Goal: Information Seeking & Learning: Learn about a topic

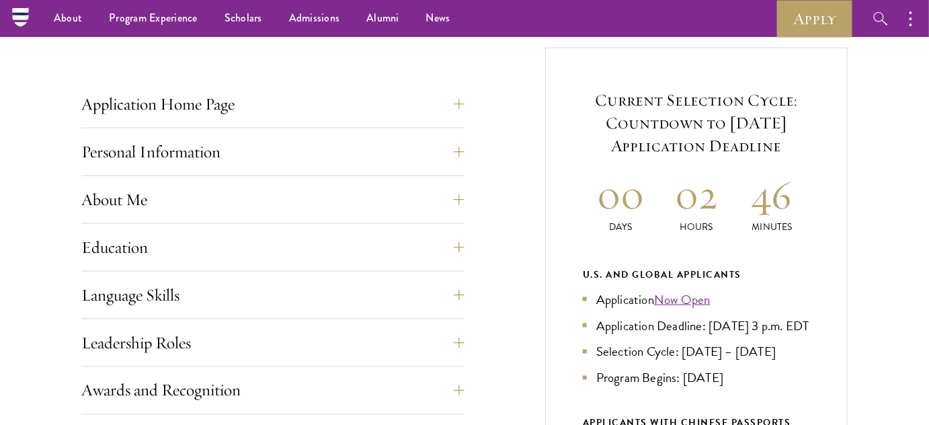
scroll to position [489, 0]
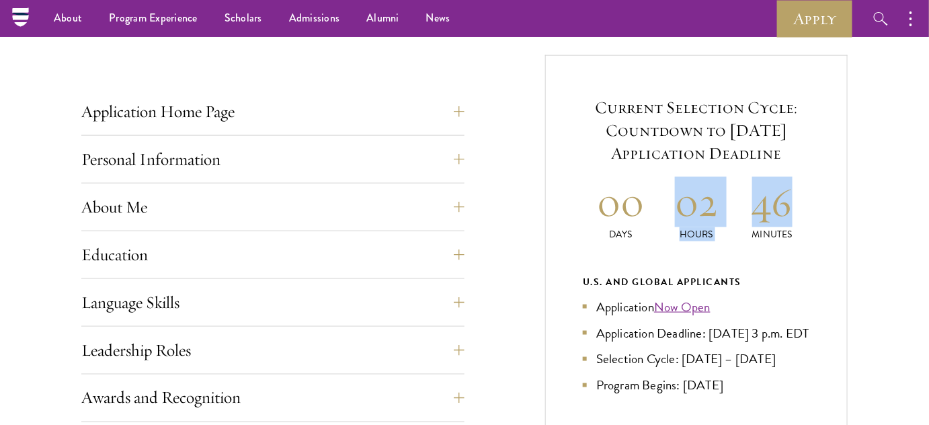
drag, startPoint x: 680, startPoint y: 198, endPoint x: 799, endPoint y: 206, distance: 119.2
click at [799, 206] on div "00 Days 02 Hours 46 Minutes" at bounding box center [696, 209] width 227 height 65
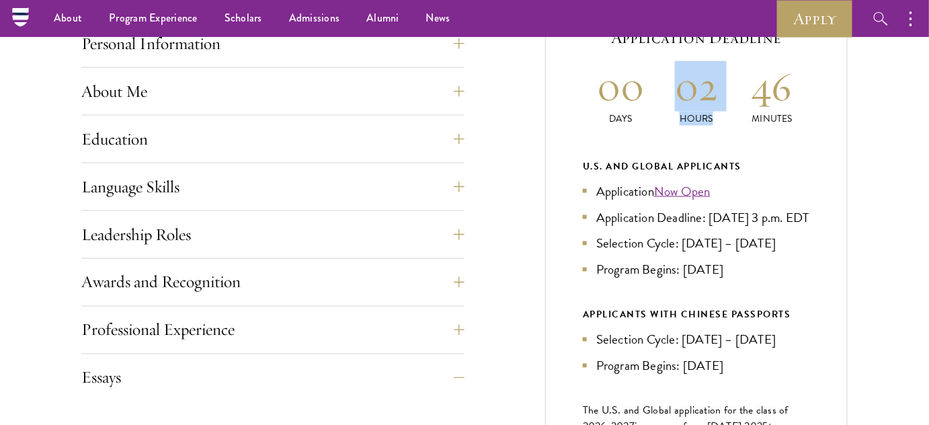
scroll to position [555, 0]
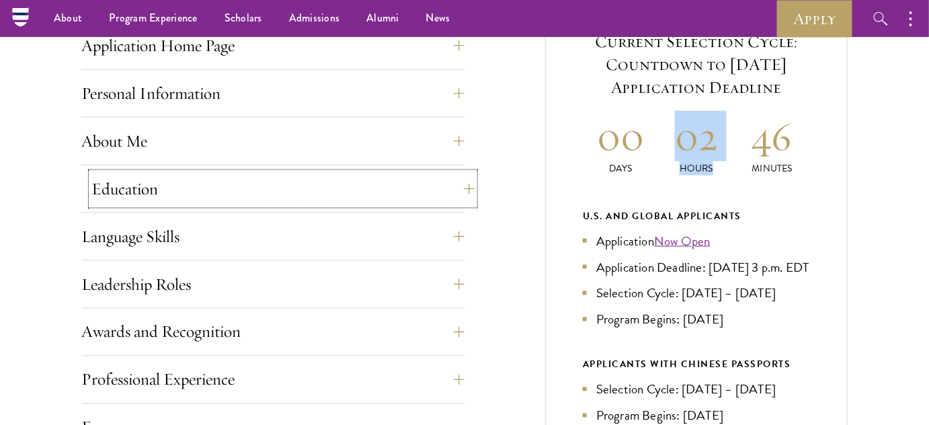
click at [396, 200] on button "Education" at bounding box center [282, 189] width 383 height 32
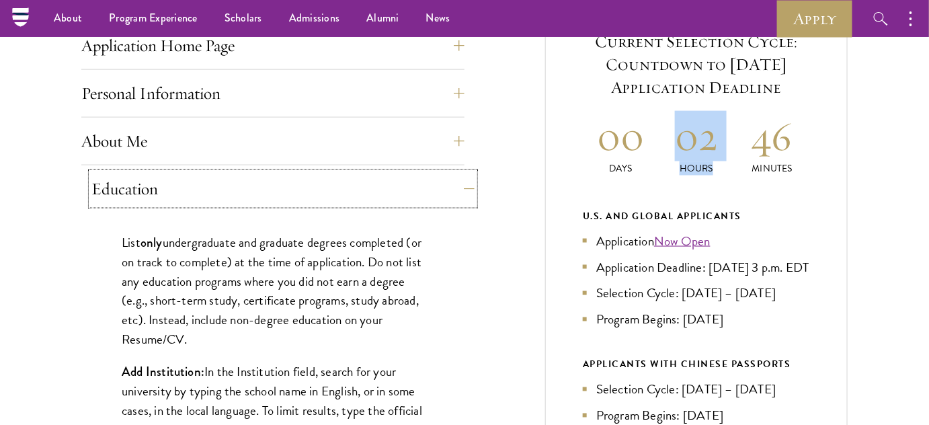
click at [378, 198] on button "Education" at bounding box center [282, 189] width 383 height 32
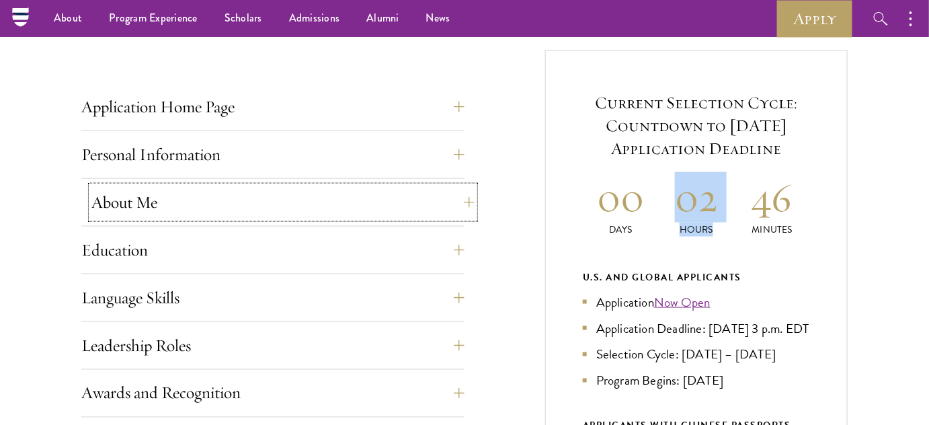
click at [256, 199] on button "About Me" at bounding box center [282, 202] width 383 height 32
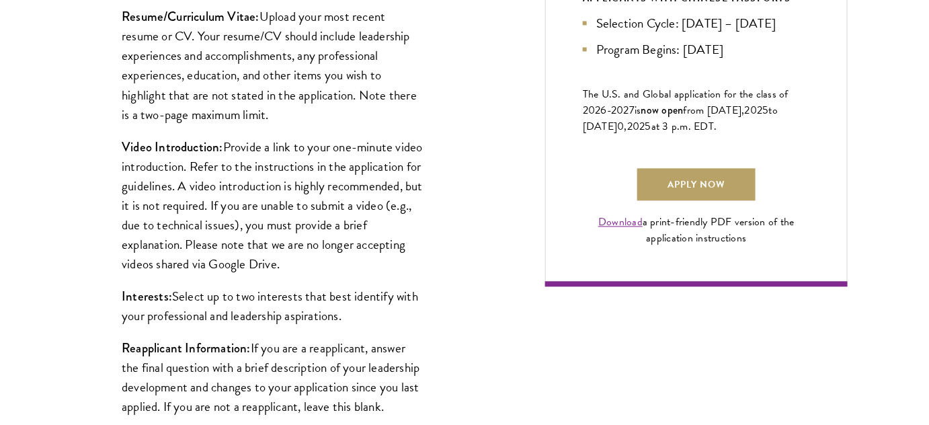
scroll to position [921, 0]
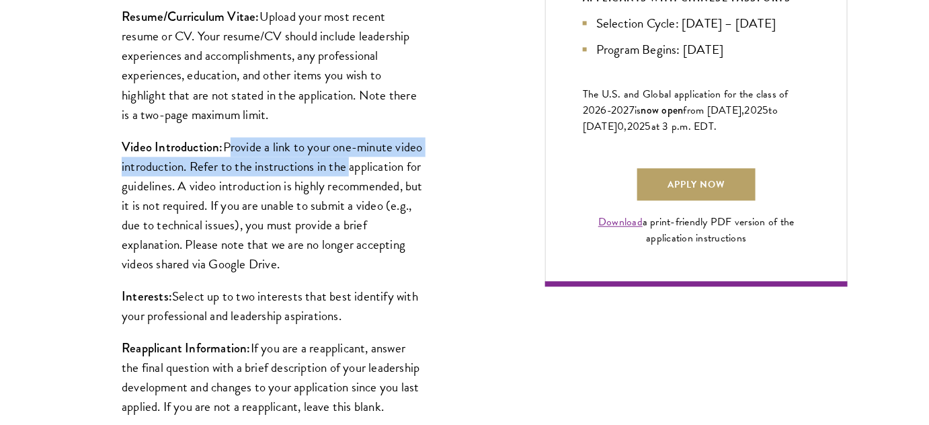
drag, startPoint x: 228, startPoint y: 143, endPoint x: 378, endPoint y: 170, distance: 152.4
click at [378, 170] on p "Video Introduction: Provide a link to your one-minute video introduction. Refer…" at bounding box center [273, 205] width 303 height 136
click at [313, 173] on p "Video Introduction: Provide a link to your one-minute video introduction. Refer…" at bounding box center [273, 205] width 303 height 136
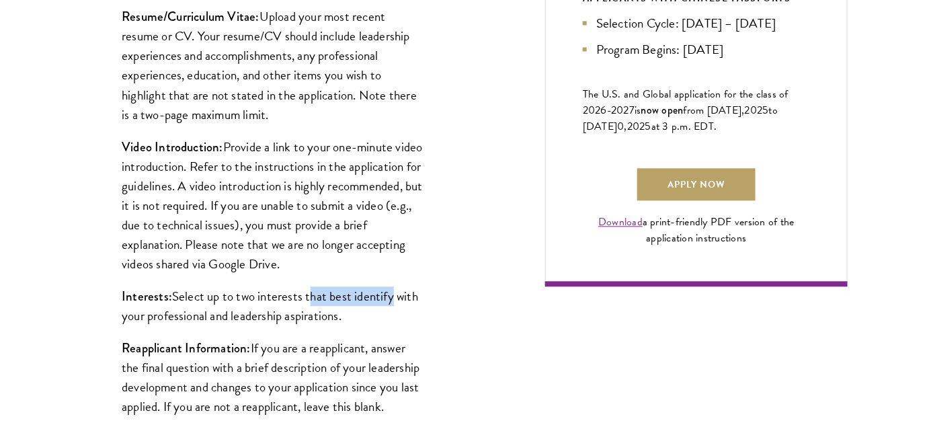
drag, startPoint x: 307, startPoint y: 296, endPoint x: 389, endPoint y: 292, distance: 81.4
click at [389, 292] on p "Interests: Select up to two interests that best identify with your professional…" at bounding box center [273, 305] width 303 height 39
click at [410, 305] on p "Interests: Select up to two interests that best identify with your professional…" at bounding box center [273, 305] width 303 height 39
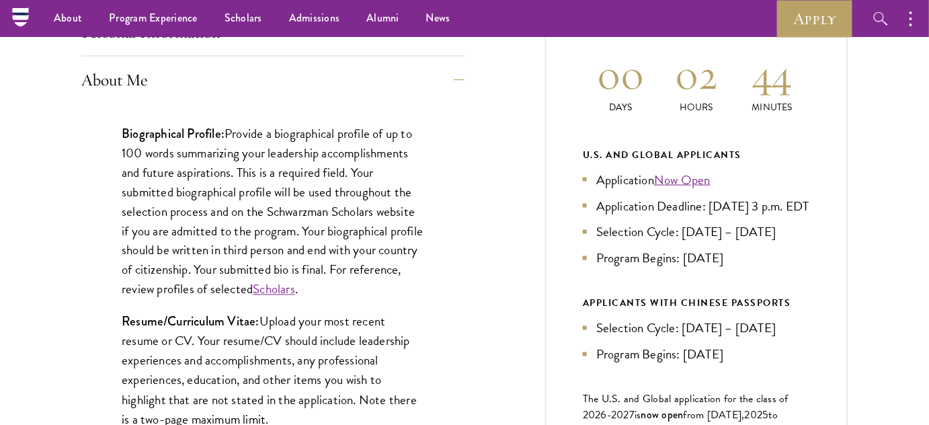
scroll to position [432, 0]
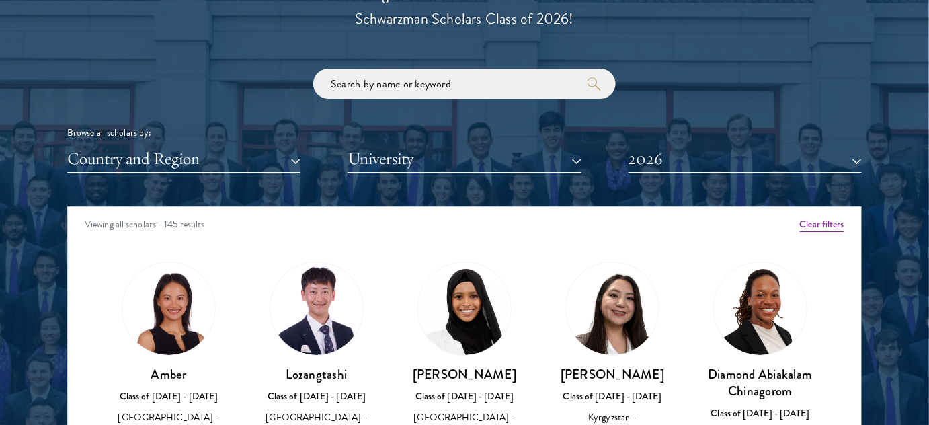
scroll to position [1772, 0]
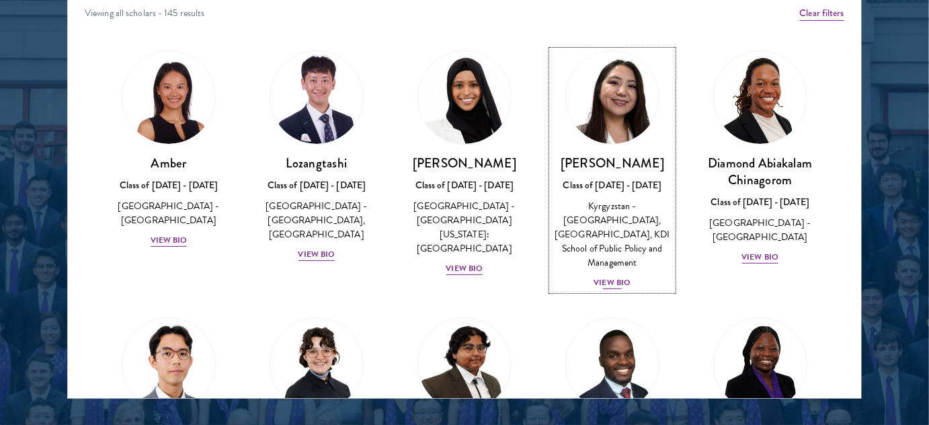
click at [594, 279] on div "View Bio" at bounding box center [612, 282] width 37 height 13
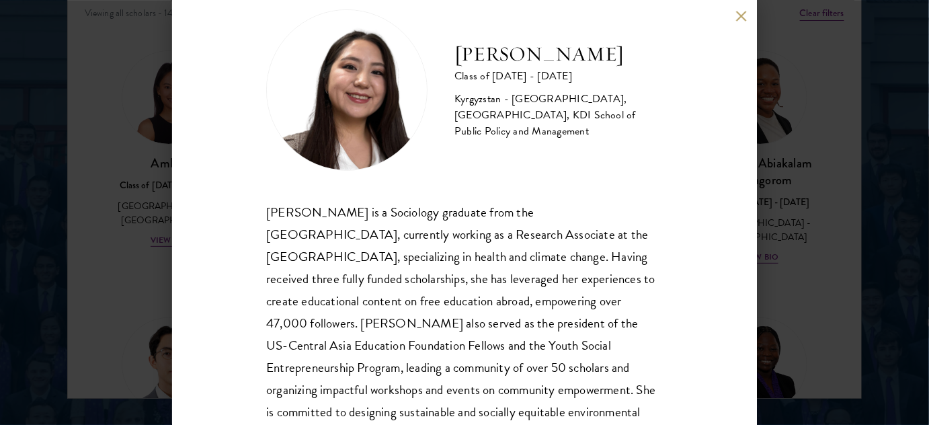
scroll to position [61, 0]
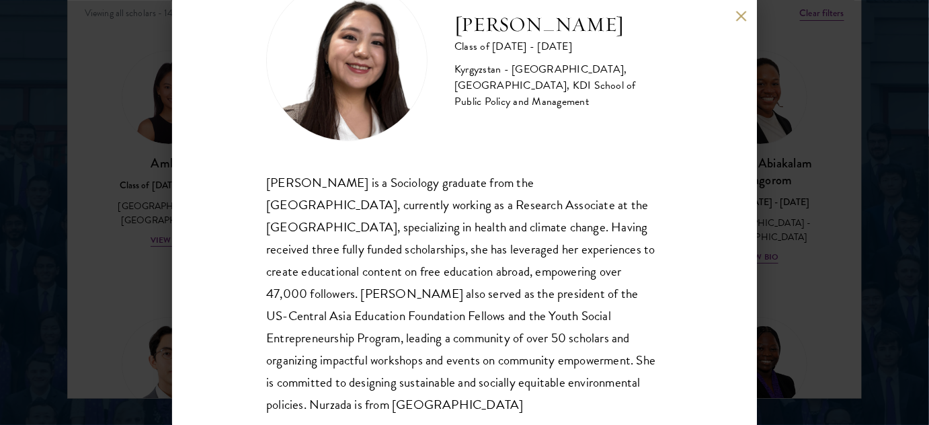
click at [734, 16] on div "Nurzada Abdivalieva Class of 2025 - 2026 Kyrgyzstan - American University of Ce…" at bounding box center [464, 212] width 585 height 425
click at [737, 17] on button at bounding box center [741, 15] width 11 height 11
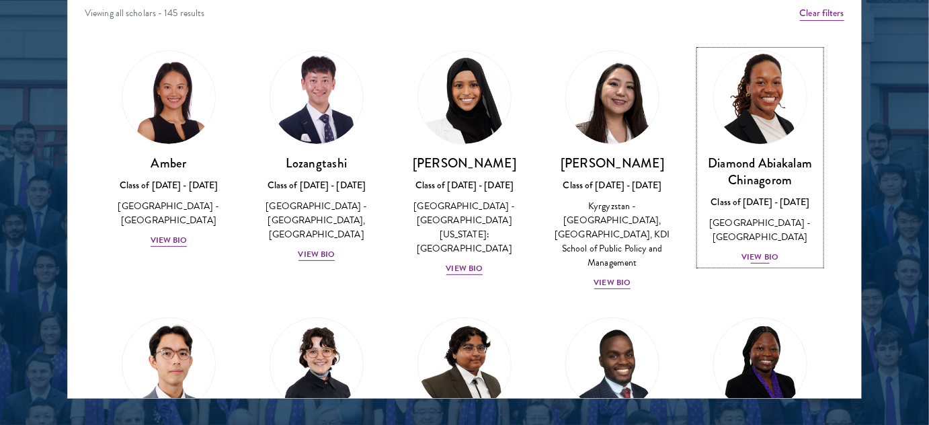
click at [762, 258] on div "View Bio" at bounding box center [760, 257] width 37 height 13
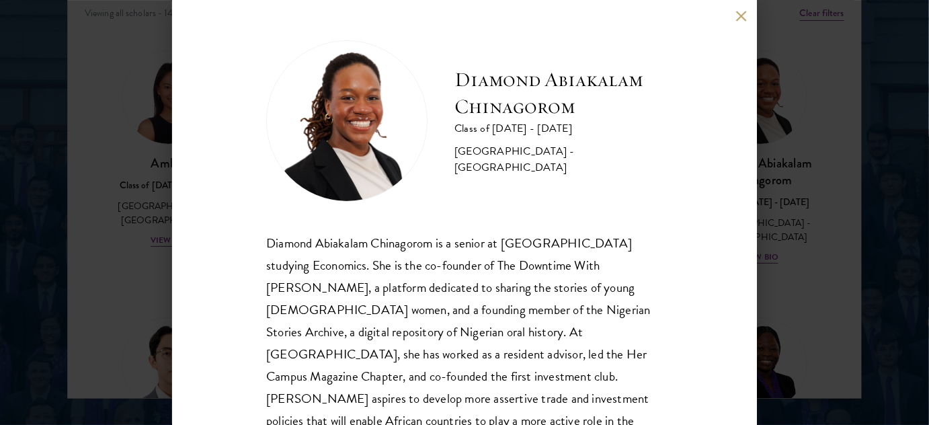
click at [738, 19] on button at bounding box center [741, 15] width 11 height 11
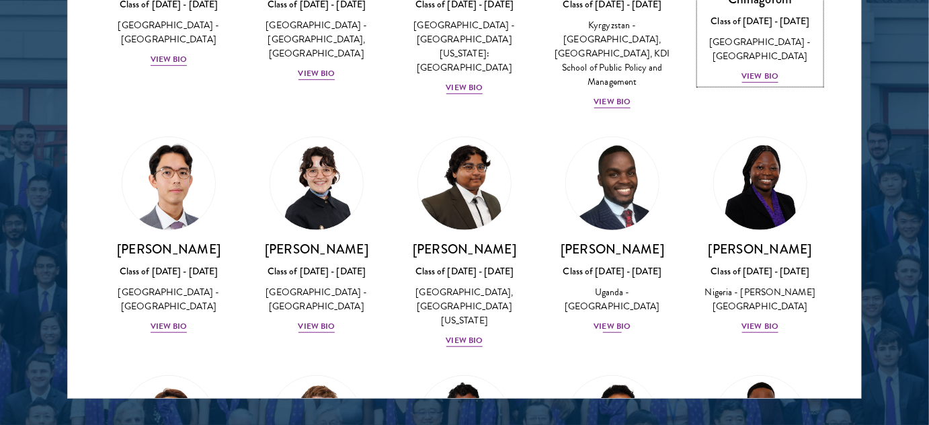
scroll to position [244, 0]
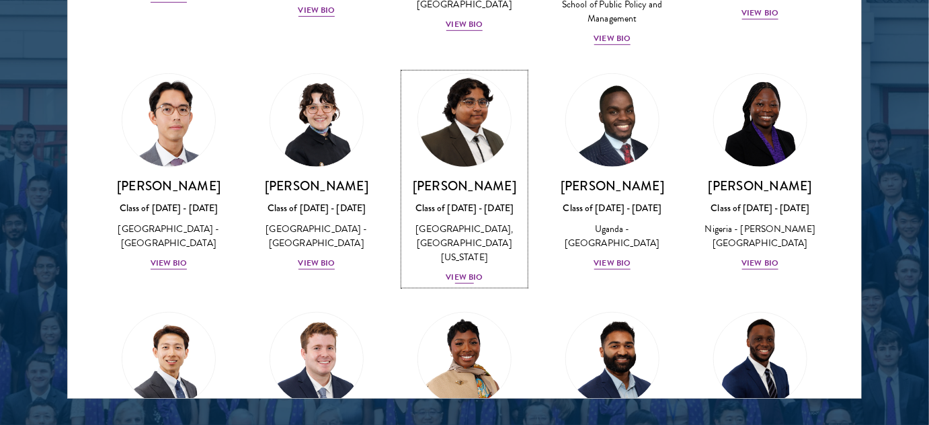
click at [452, 271] on div "View Bio" at bounding box center [464, 277] width 37 height 13
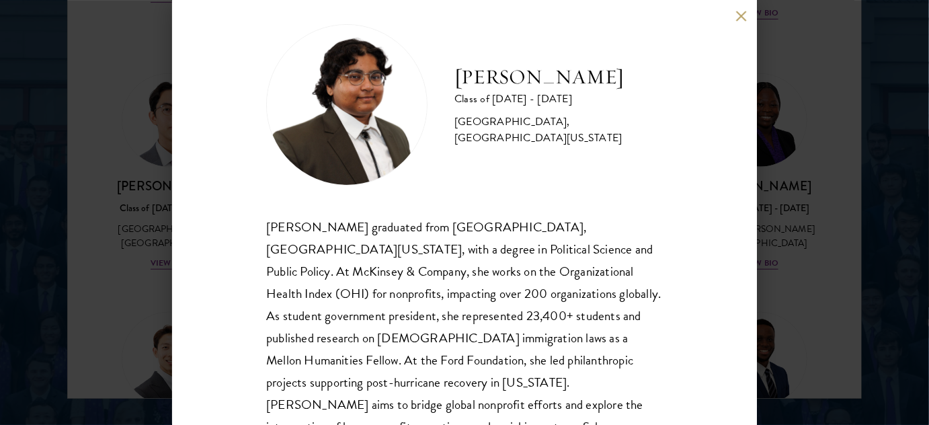
scroll to position [61, 0]
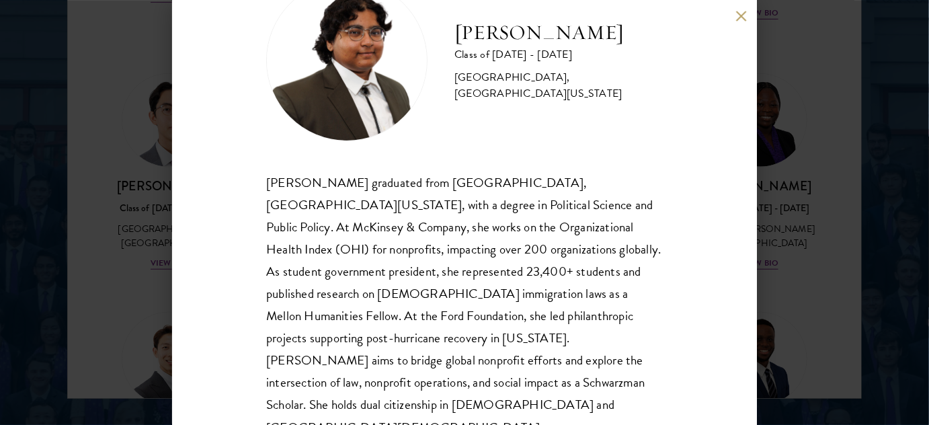
click at [744, 17] on button at bounding box center [741, 15] width 11 height 11
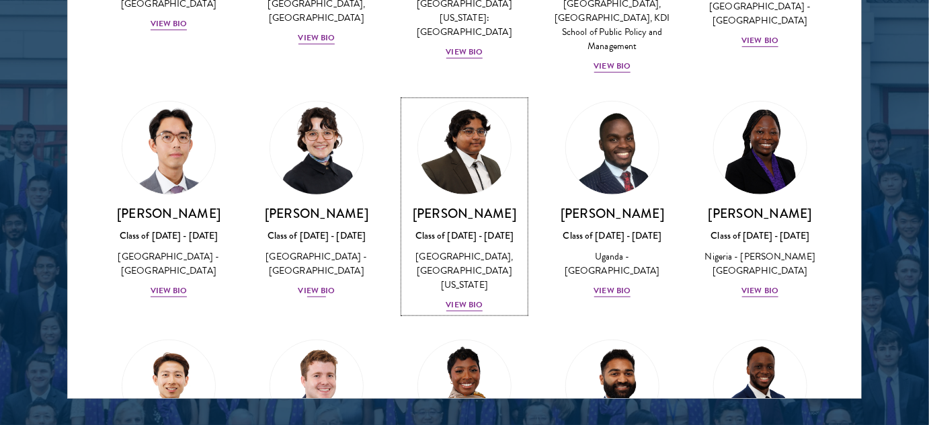
scroll to position [244, 0]
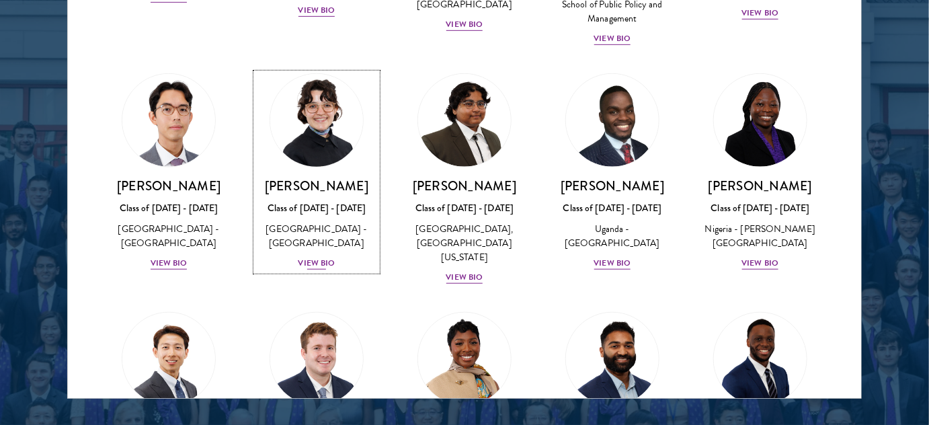
click at [323, 258] on div "View Bio" at bounding box center [317, 263] width 37 height 13
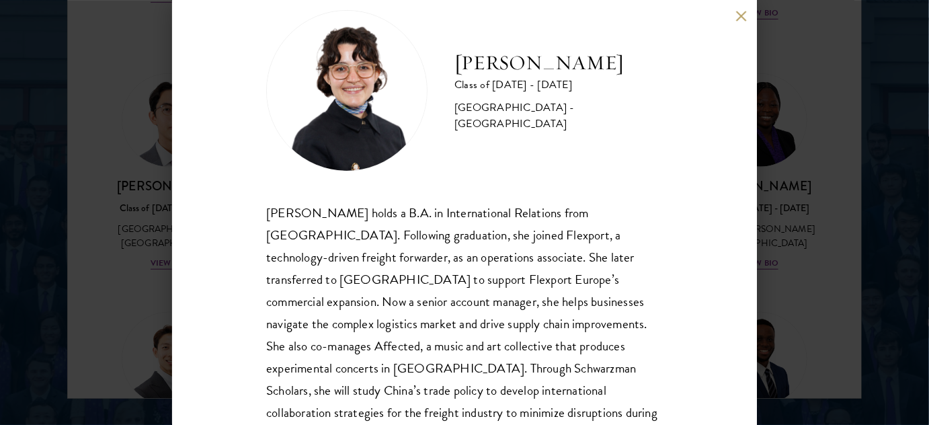
scroll to position [91, 0]
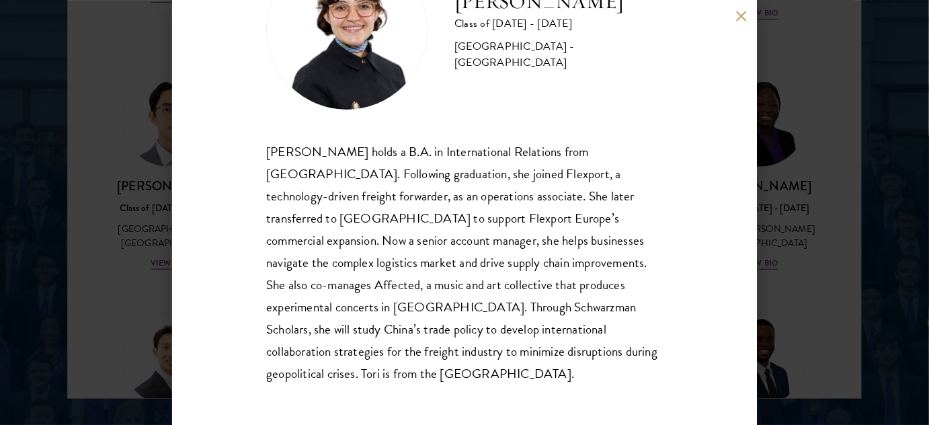
click at [873, 238] on div "Victoria Agostini Class of 2025 - 2026 United States of America - Pomona Colleg…" at bounding box center [464, 212] width 929 height 425
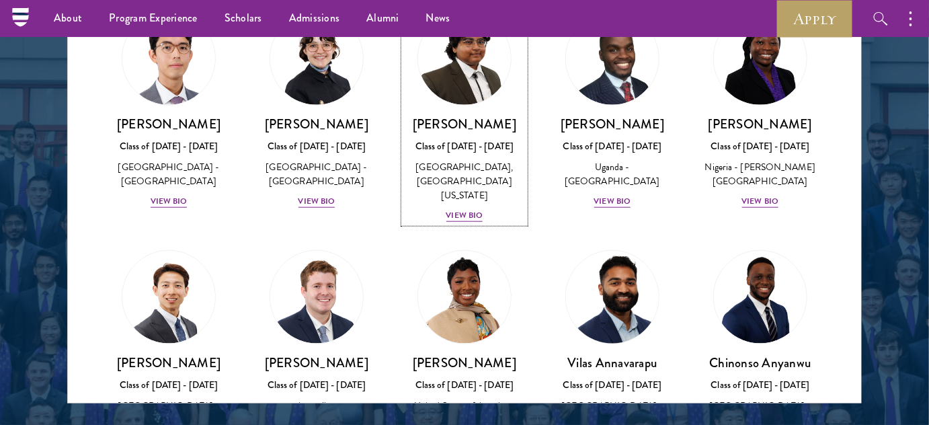
scroll to position [313, 0]
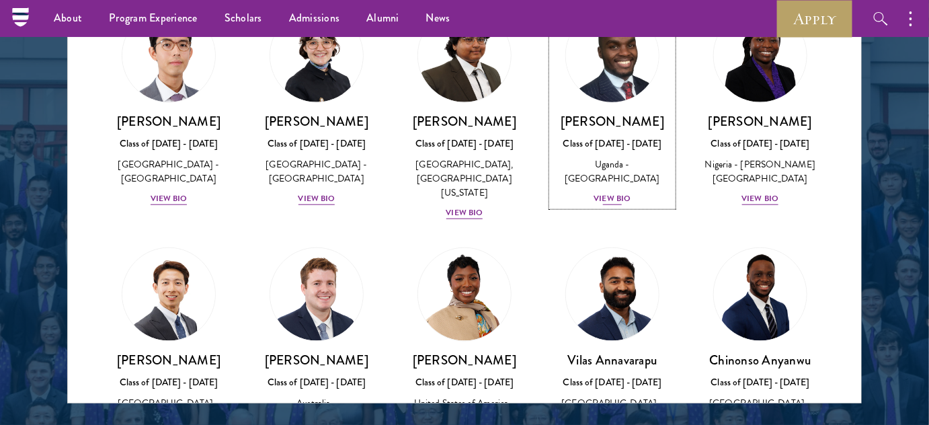
click at [620, 205] on div "View Bio" at bounding box center [612, 198] width 37 height 13
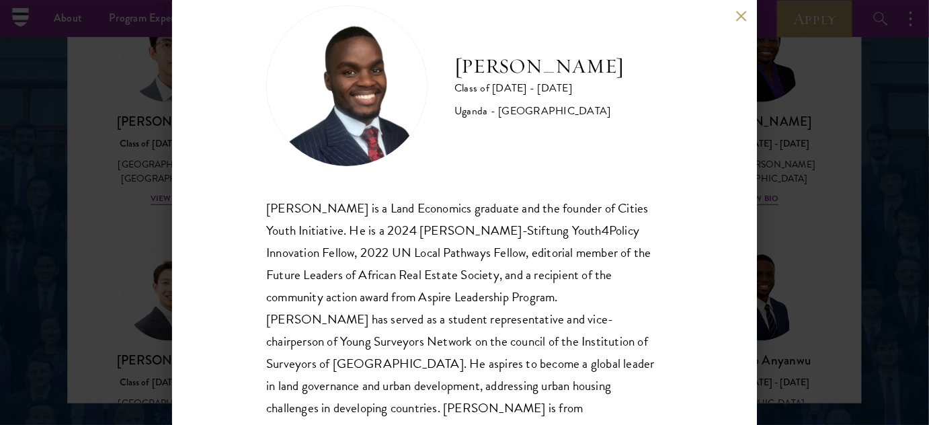
scroll to position [69, 0]
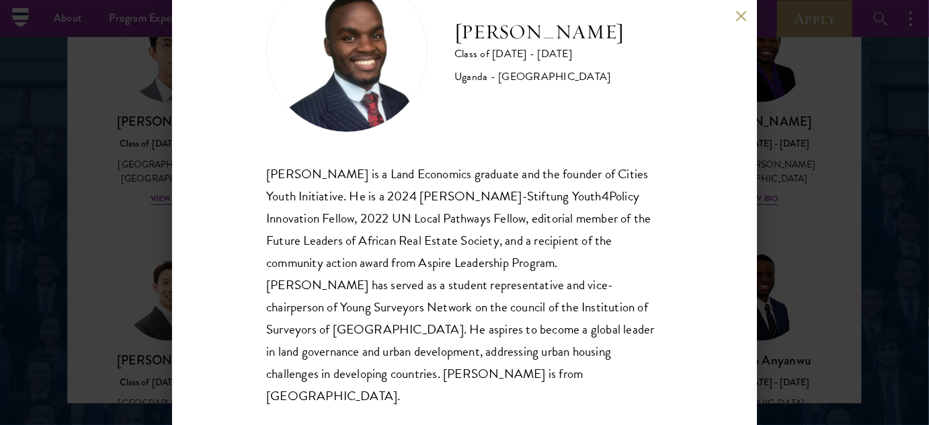
click at [738, 21] on button at bounding box center [741, 15] width 11 height 11
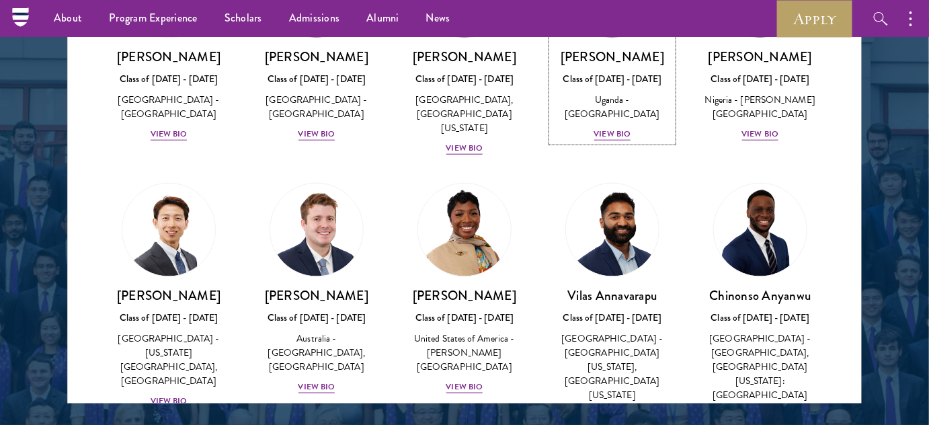
scroll to position [680, 0]
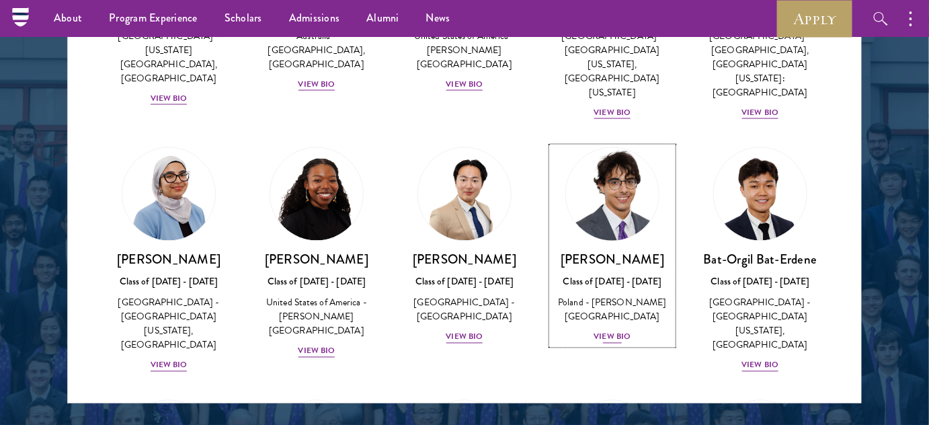
click at [616, 331] on div "View Bio" at bounding box center [612, 337] width 37 height 13
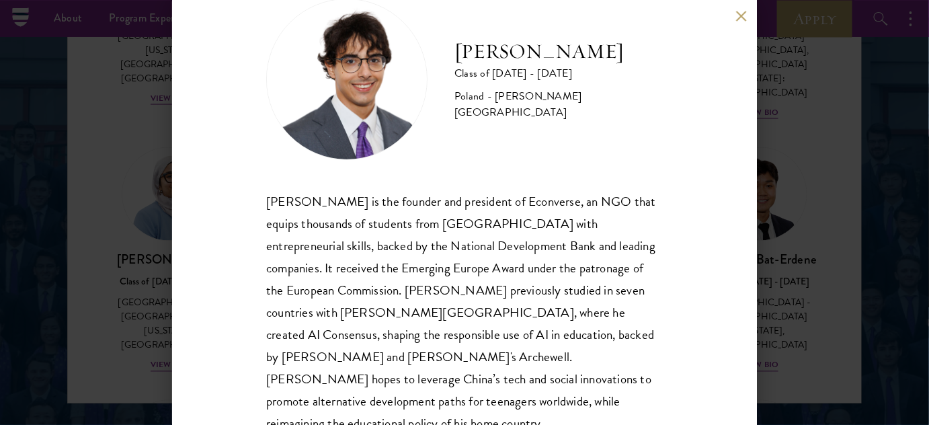
scroll to position [61, 0]
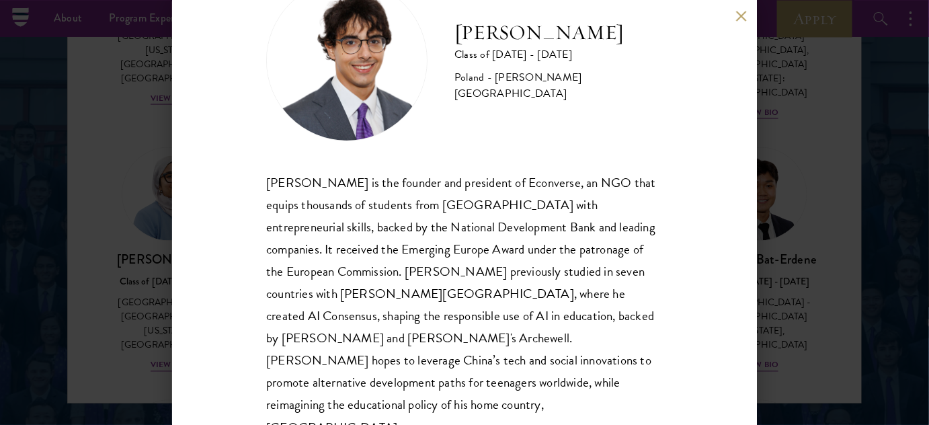
click at [157, 280] on div "Jan Bartkowiak Class of 2025 - 2026 Poland - Minerva University Jan Bartkowiak …" at bounding box center [464, 212] width 929 height 425
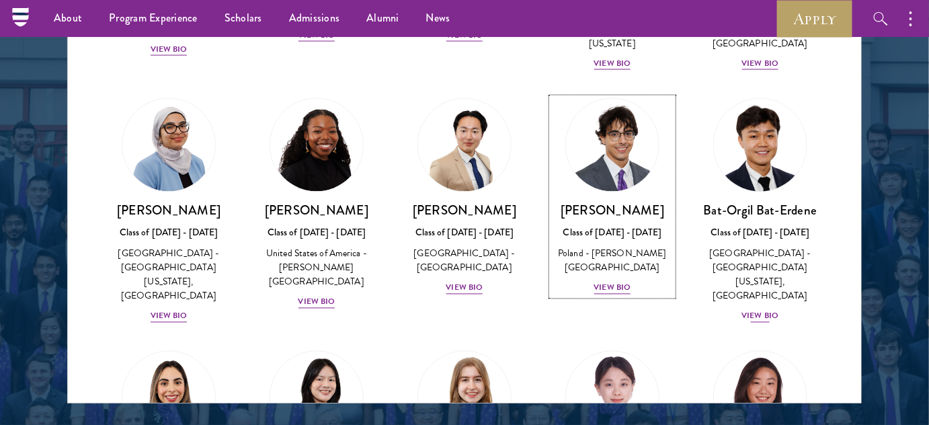
scroll to position [950, 0]
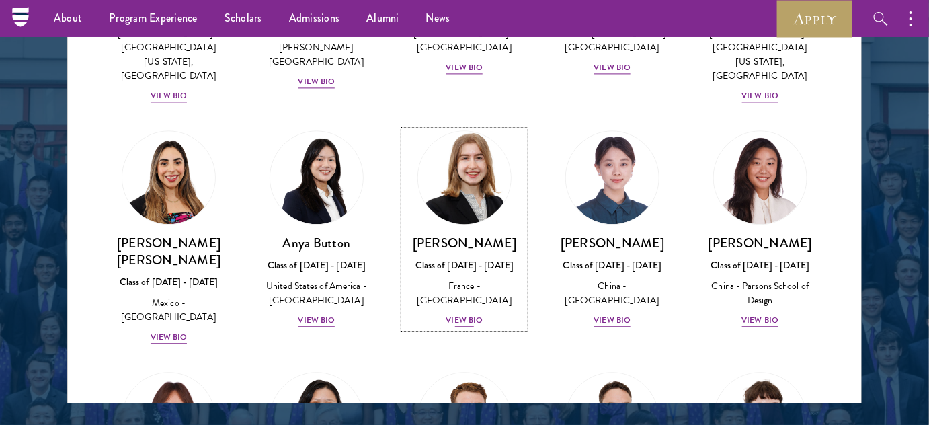
click at [464, 314] on div "View Bio" at bounding box center [464, 320] width 37 height 13
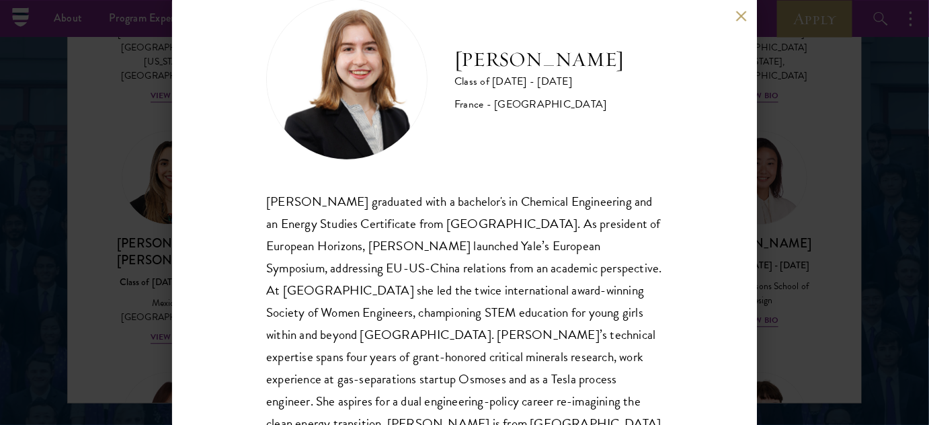
scroll to position [91, 0]
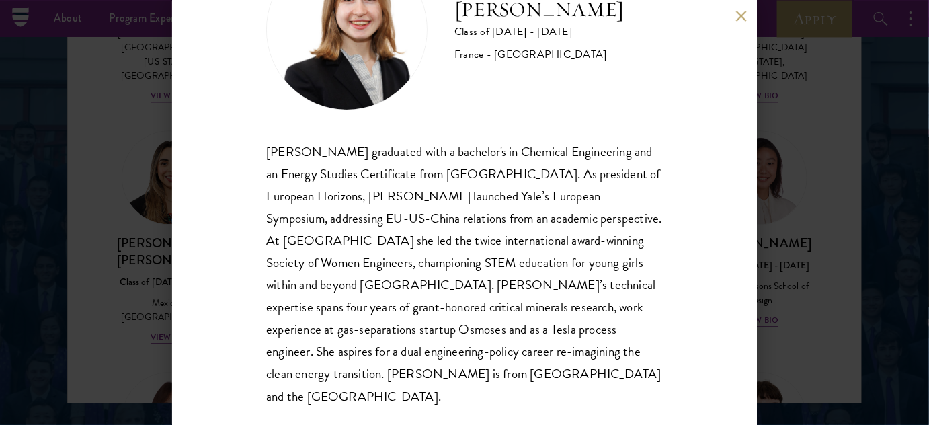
click at [125, 301] on div "Anne-Amélie Campant Class of 2025 - 2026 France - Yale University Anne-Amélie C…" at bounding box center [464, 212] width 929 height 425
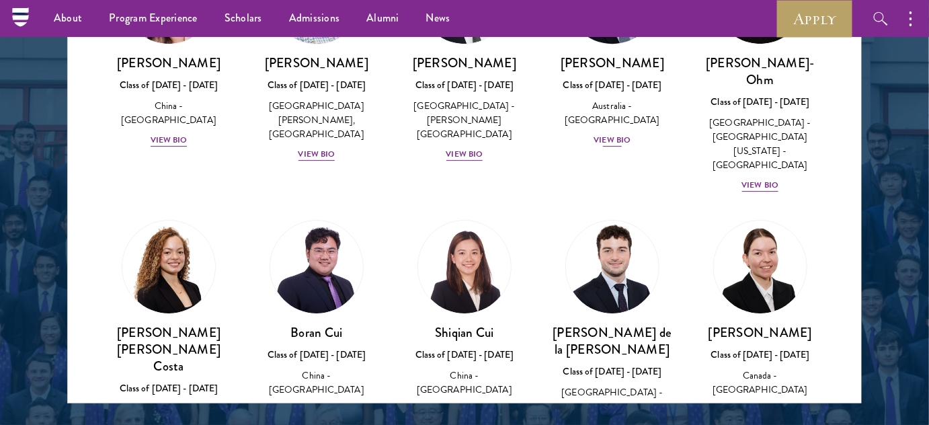
scroll to position [1402, 0]
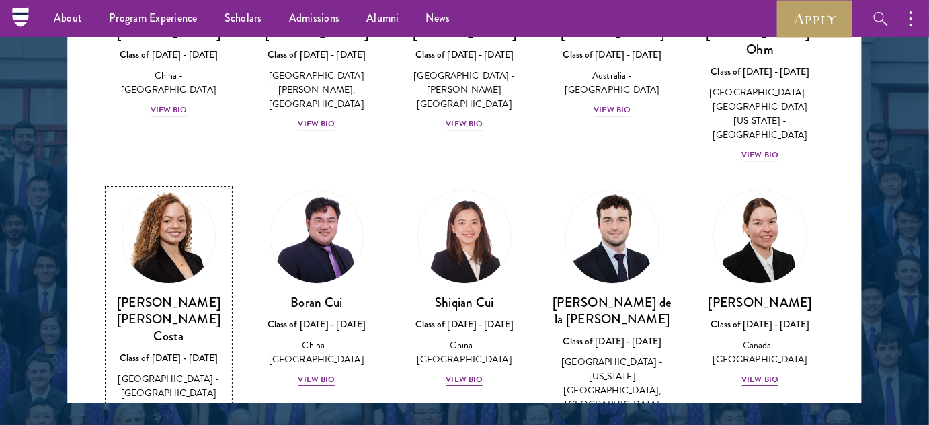
click at [178, 313] on div "Maria Gabriella Oliveira Costa Class of 2025 - 2026 Brazil - Universidade de Sã…" at bounding box center [168, 357] width 121 height 127
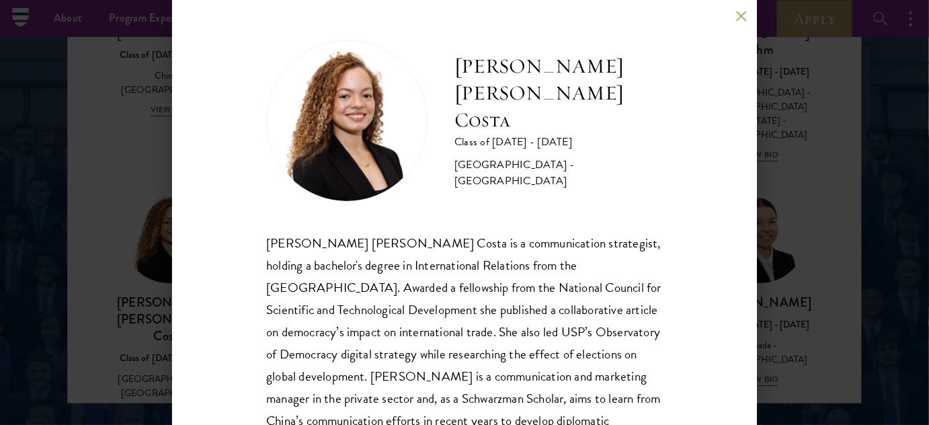
scroll to position [61, 0]
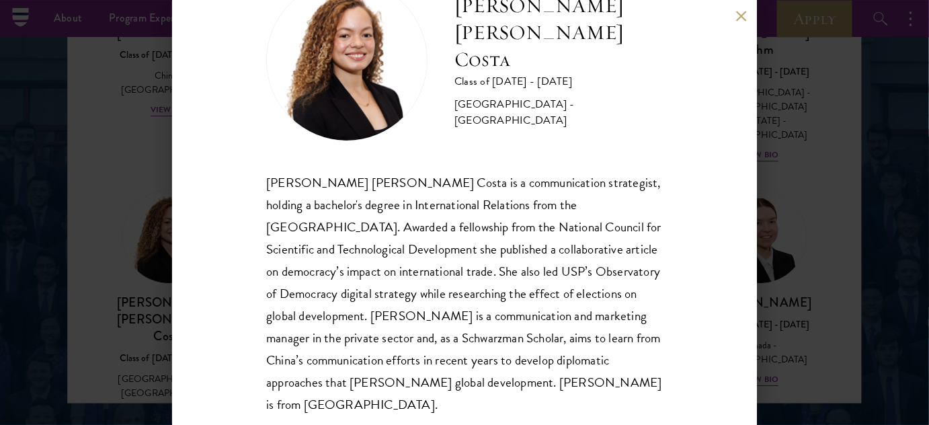
click at [85, 161] on div "Maria Gabriella Oliveira Costa Class of 2025 - 2026 Brazil - Universidade de Sã…" at bounding box center [464, 212] width 929 height 425
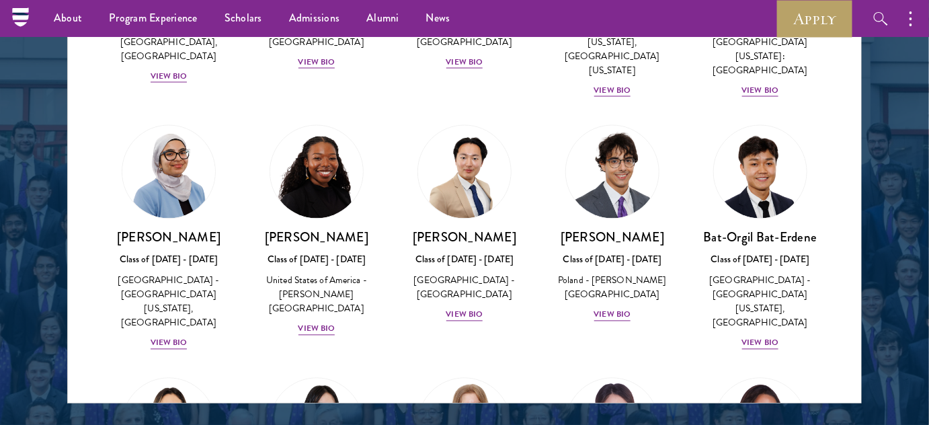
scroll to position [693, 0]
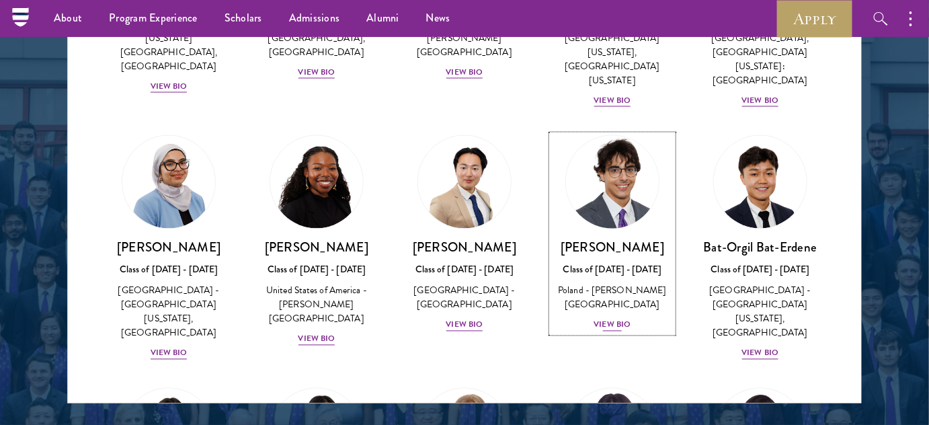
click at [604, 319] on div "View Bio" at bounding box center [612, 325] width 37 height 13
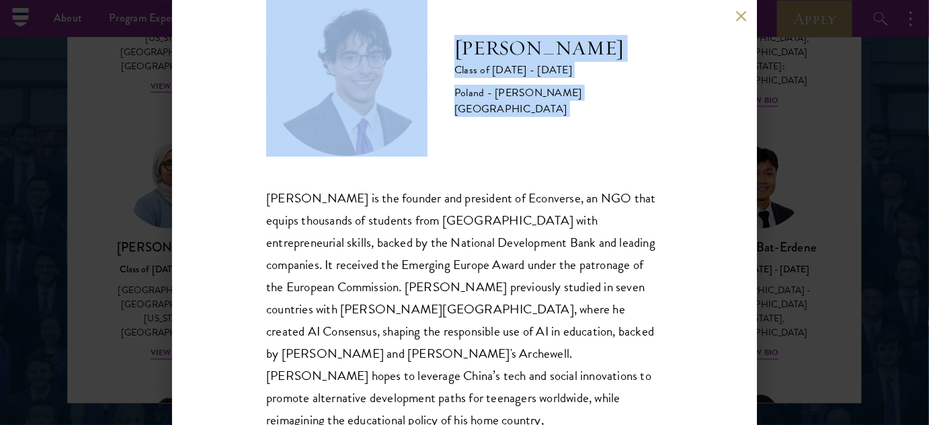
scroll to position [69, 0]
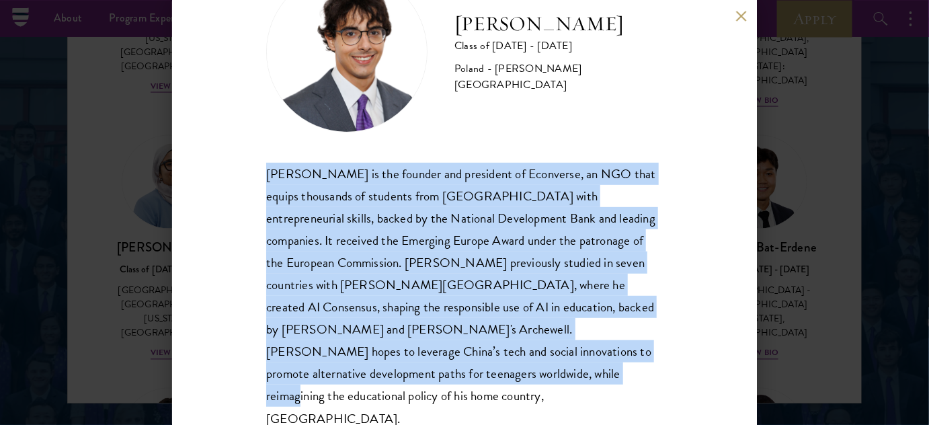
drag, startPoint x: 266, startPoint y: 239, endPoint x: 363, endPoint y: 390, distance: 179.6
click at [363, 390] on div "Jan Bartkowiak Class of 2025 - 2026 Poland - Minerva University Jan Bartkowiak …" at bounding box center [464, 212] width 585 height 425
drag, startPoint x: 352, startPoint y: 305, endPoint x: 221, endPoint y: 173, distance: 185.9
click at [221, 173] on div "Jan Bartkowiak Class of 2025 - 2026 Poland - Minerva University Jan Bartkowiak …" at bounding box center [464, 212] width 585 height 425
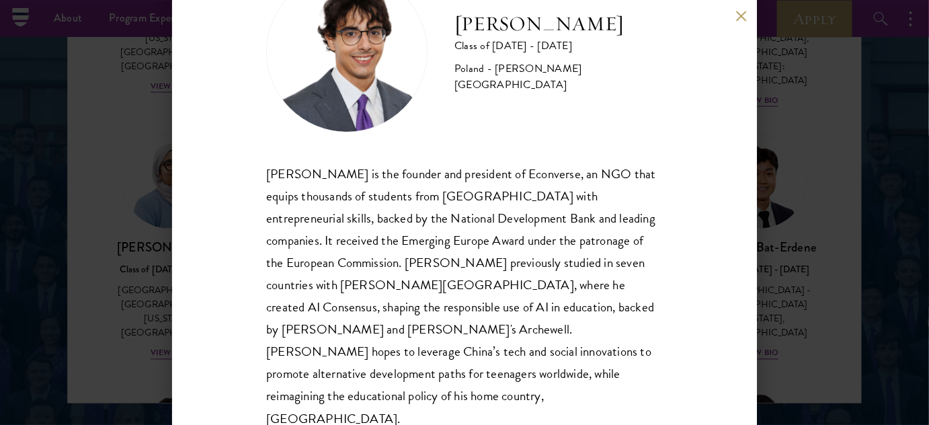
click at [120, 173] on div "Jan Bartkowiak Class of 2025 - 2026 Poland - Minerva University Jan Bartkowiak …" at bounding box center [464, 212] width 929 height 425
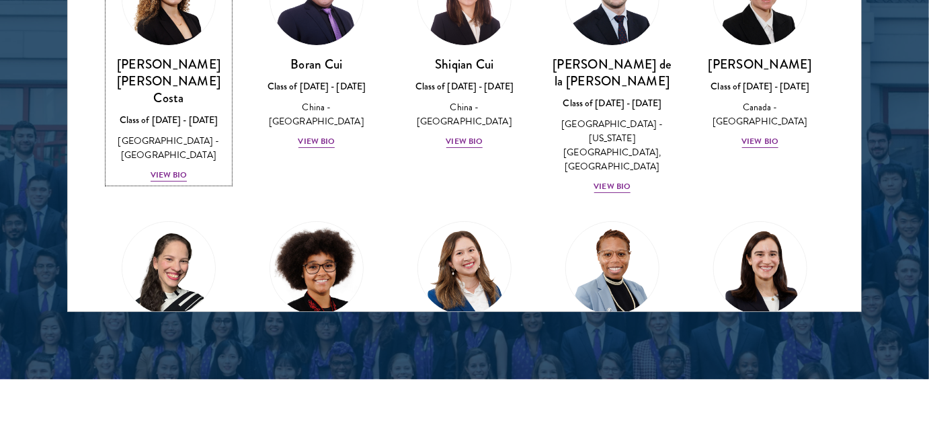
scroll to position [1890, 0]
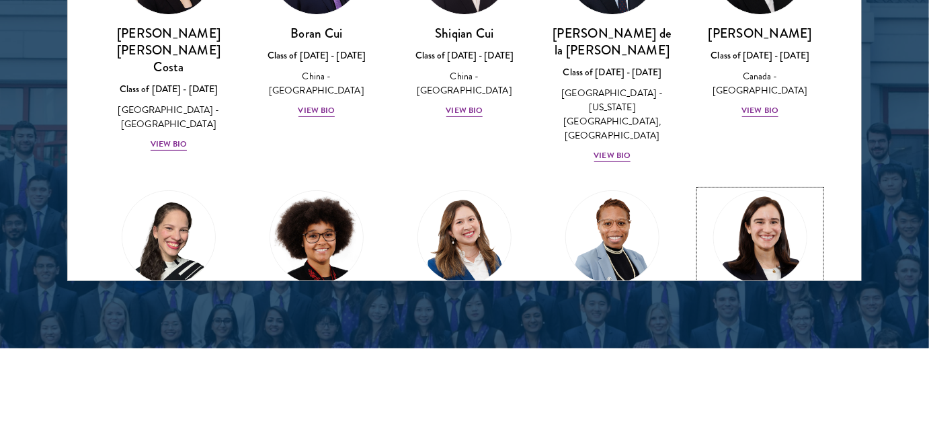
click at [765, 374] on div "View Bio" at bounding box center [760, 380] width 37 height 13
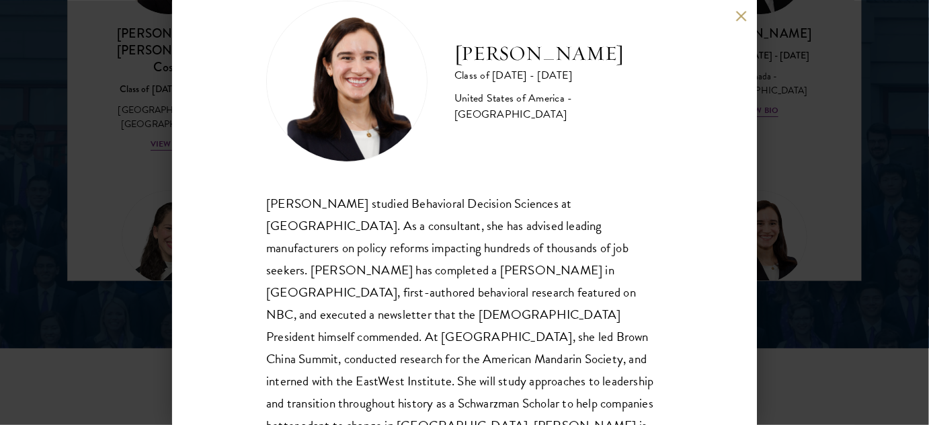
scroll to position [61, 0]
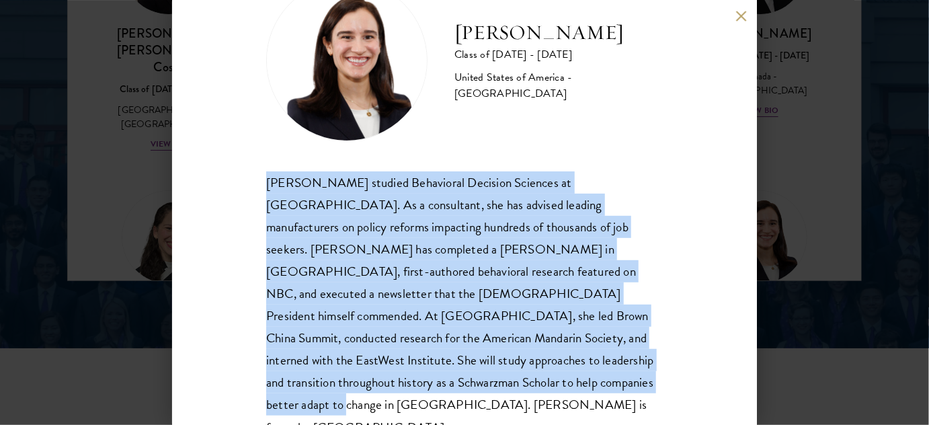
drag, startPoint x: 259, startPoint y: 178, endPoint x: 495, endPoint y: 389, distance: 316.6
click at [495, 389] on div "Mae Fullerton Class of 2025 - 2026 United States of America - Brown University …" at bounding box center [464, 212] width 585 height 425
copy div "Mae Fullerton studied Behavioral Decision Sciences at Brown University. As a co…"
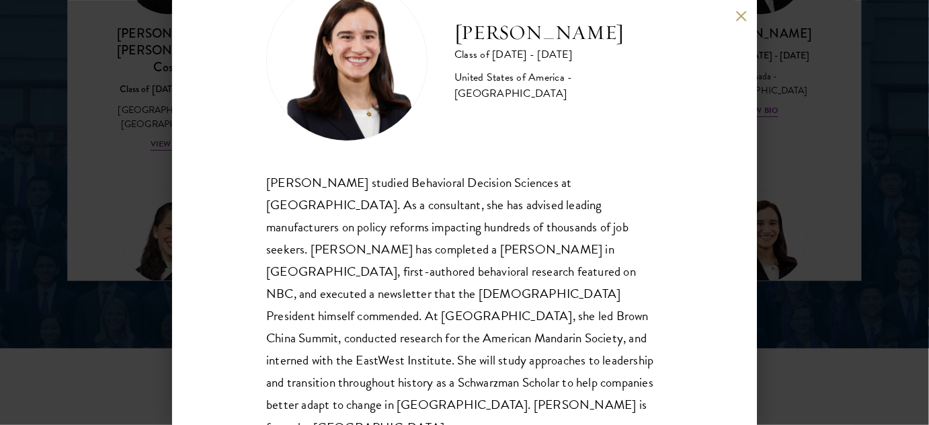
click at [39, 206] on div "Mae Fullerton Class of 2025 - 2026 United States of America - Brown University …" at bounding box center [464, 212] width 929 height 425
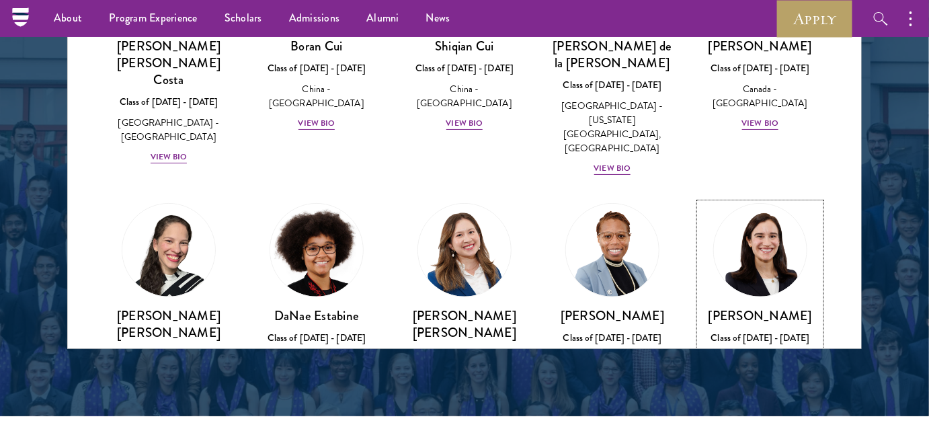
scroll to position [1679, 0]
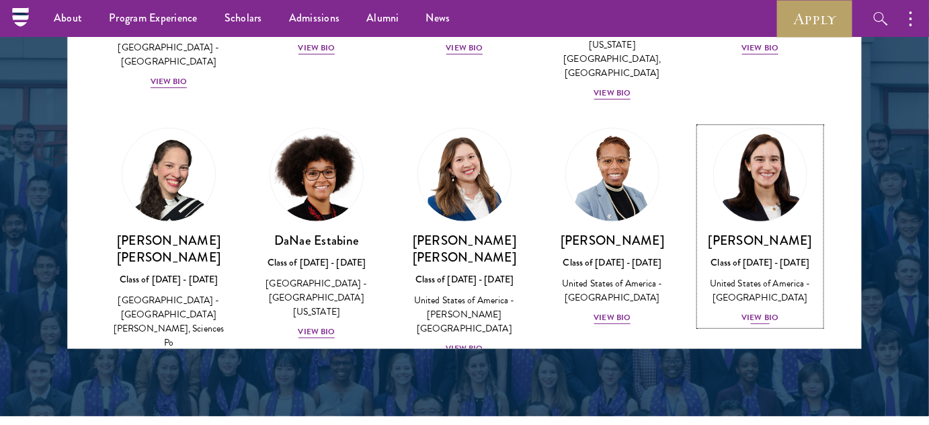
click at [746, 311] on div "View Bio" at bounding box center [760, 317] width 37 height 13
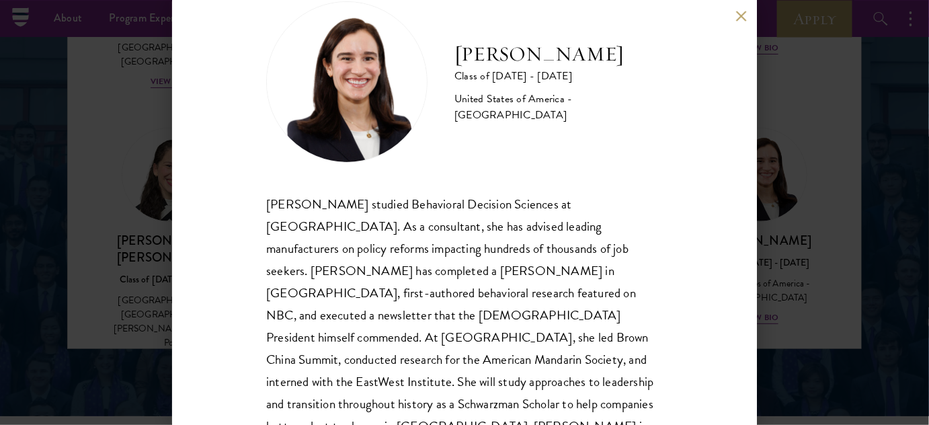
scroll to position [61, 0]
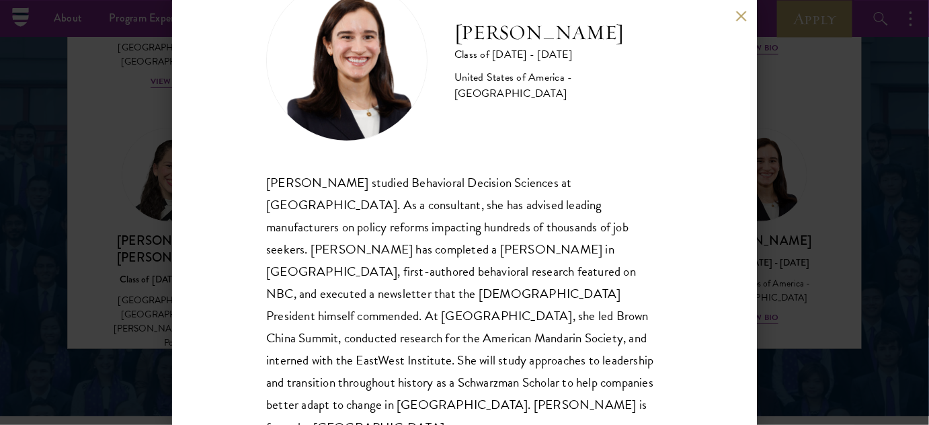
drag, startPoint x: 124, startPoint y: 128, endPoint x: 729, endPoint y: 22, distance: 614.4
click at [126, 127] on div "Mae Fullerton Class of 2025 - 2026 United States of America - Brown University …" at bounding box center [464, 212] width 929 height 425
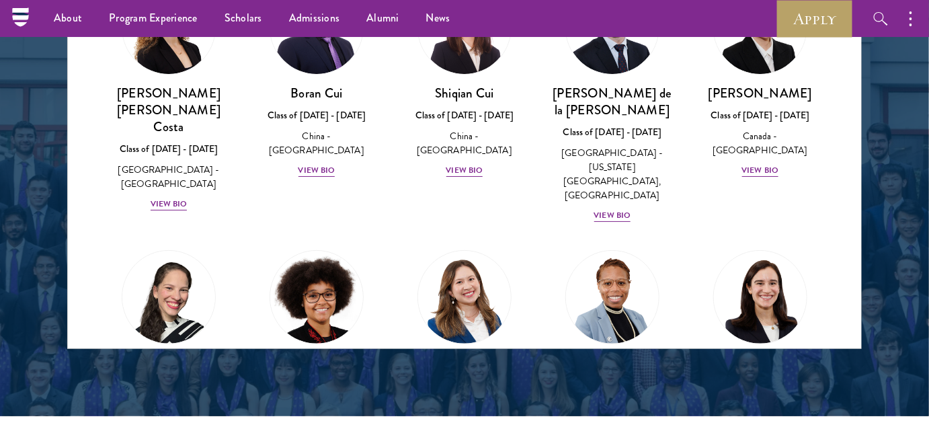
click at [734, 21] on div "About Overview Leadership Donors Program Experience Overview Curriculum Student…" at bounding box center [464, 18] width 929 height 37
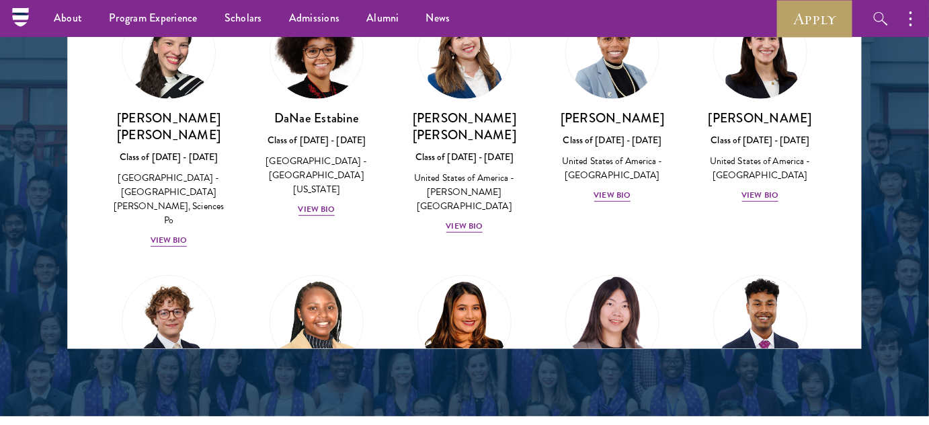
scroll to position [1862, 0]
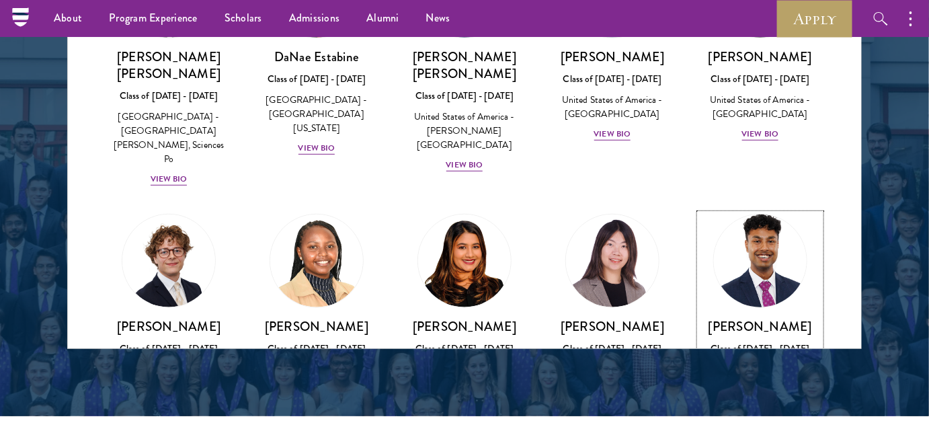
click at [744, 397] on div "View Bio" at bounding box center [760, 403] width 37 height 13
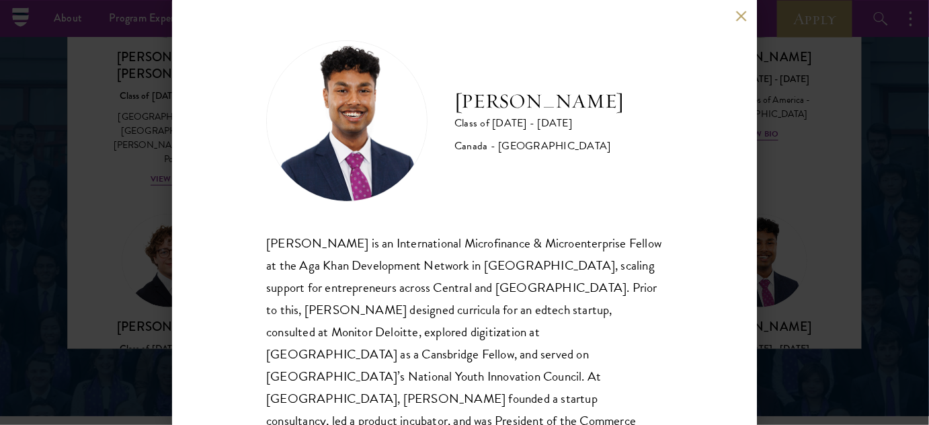
scroll to position [69, 0]
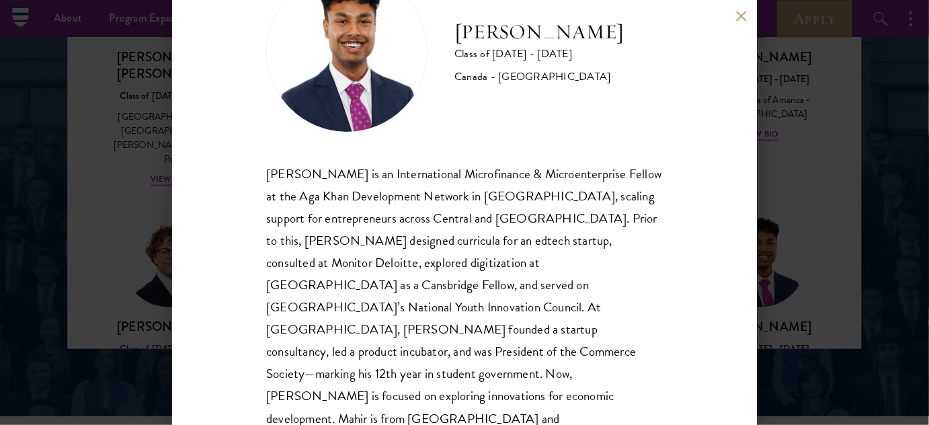
click at [738, 15] on button at bounding box center [741, 15] width 11 height 11
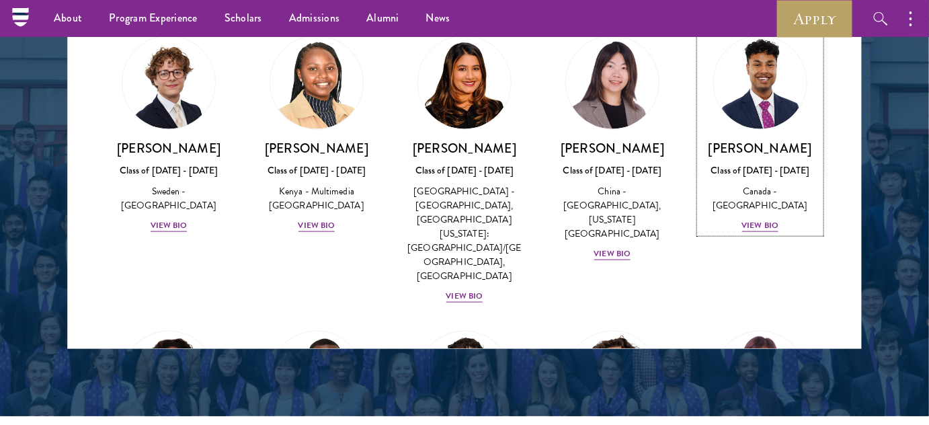
scroll to position [2106, 0]
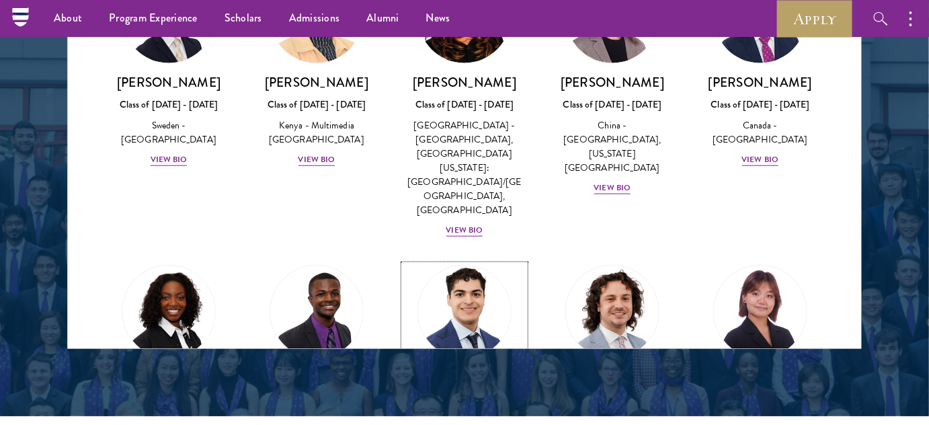
click at [456, 369] on div "Alessandro Hammond Class of 2025 - 2026 United States of America - Harvard Univ…" at bounding box center [464, 415] width 121 height 93
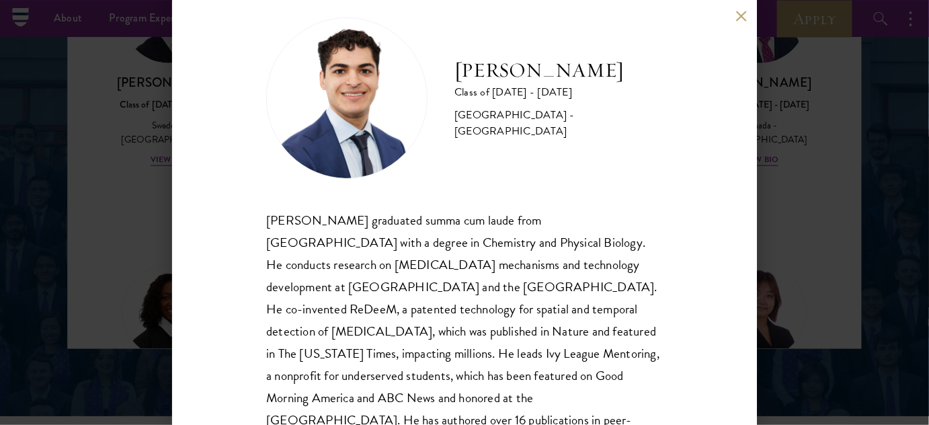
scroll to position [61, 0]
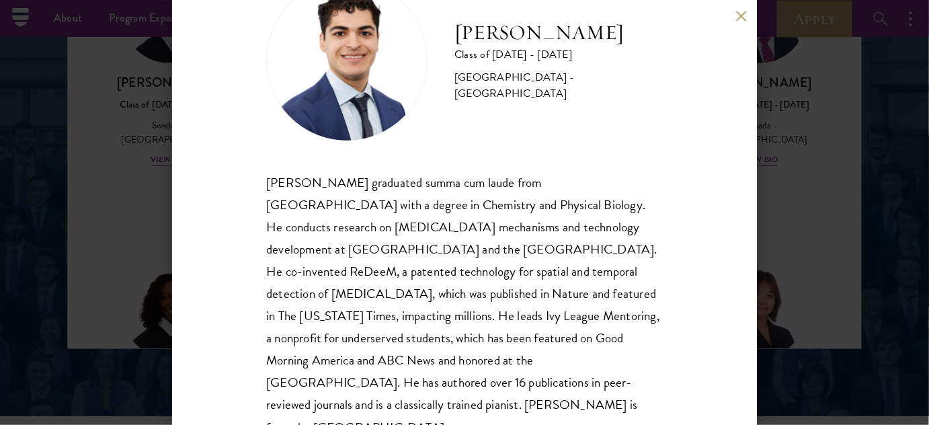
click at [820, 228] on div "Alessandro Hammond Class of 2025 - 2026 United States of America - Harvard Univ…" at bounding box center [464, 212] width 929 height 425
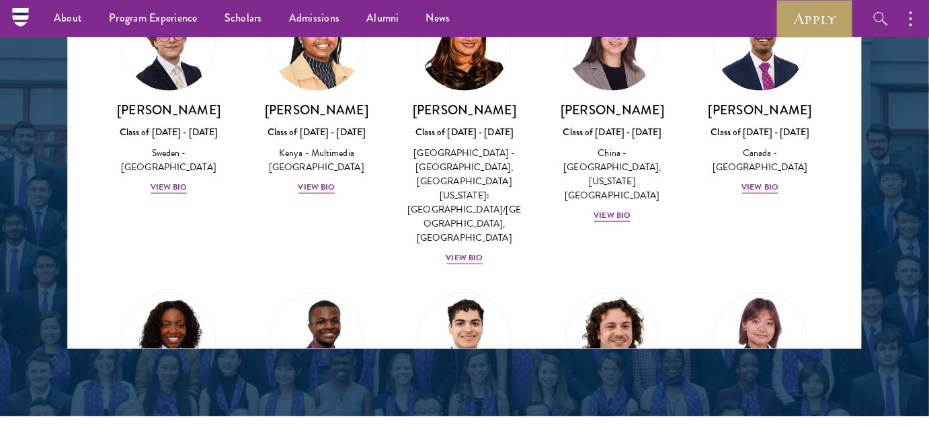
click at [738, 15] on div "About Overview Leadership Donors Program Experience Overview Curriculum Student…" at bounding box center [464, 18] width 929 height 37
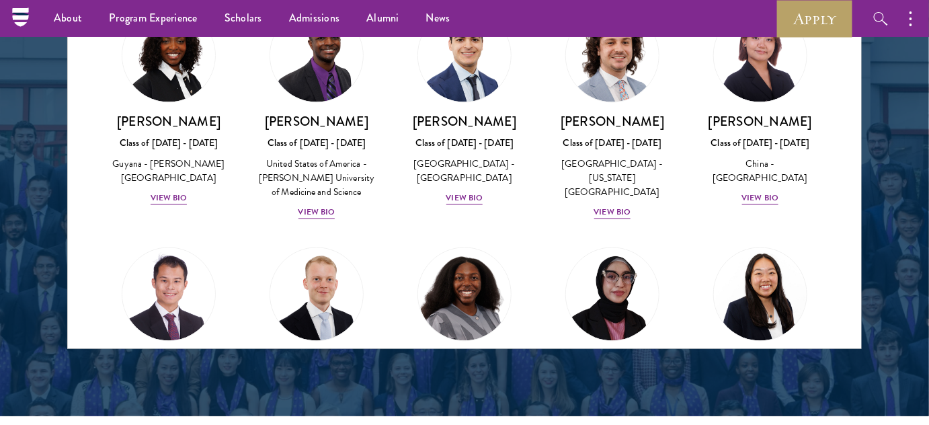
scroll to position [2384, 0]
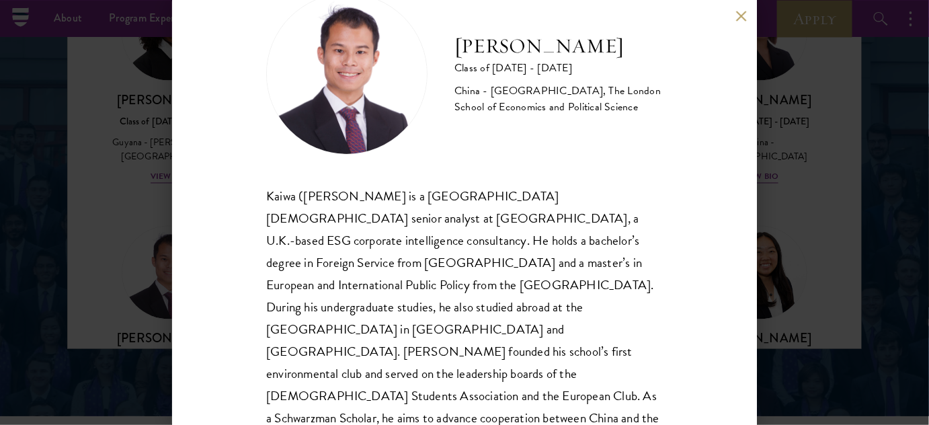
scroll to position [91, 0]
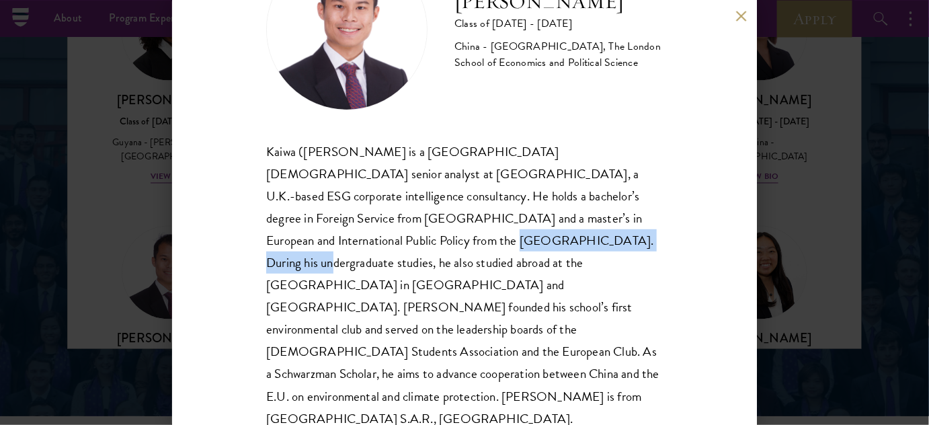
drag, startPoint x: 328, startPoint y: 241, endPoint x: 496, endPoint y: 231, distance: 168.4
click at [496, 231] on div "Kaiwa (Shaun) Ho is a Hong Kong-based senior analyst at Wallbrook, a U.K.-based…" at bounding box center [464, 285] width 397 height 289
copy div "During his undergraduate studies"
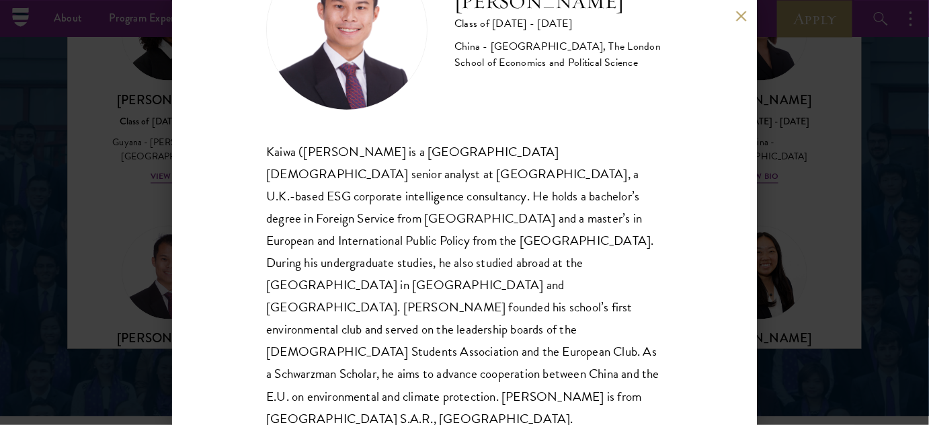
click at [467, 282] on div "Kaiwa (Shaun) Ho is a Hong Kong-based senior analyst at Wallbrook, a U.K.-based…" at bounding box center [464, 285] width 397 height 289
click at [124, 105] on div "Shaun Ho Class of 2025 - 2026 China - Georgetown University, The London School …" at bounding box center [464, 212] width 929 height 425
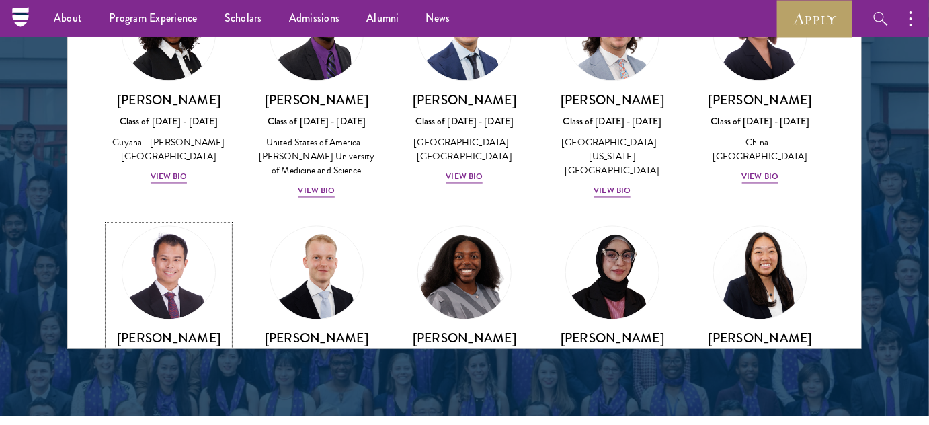
scroll to position [2427, 0]
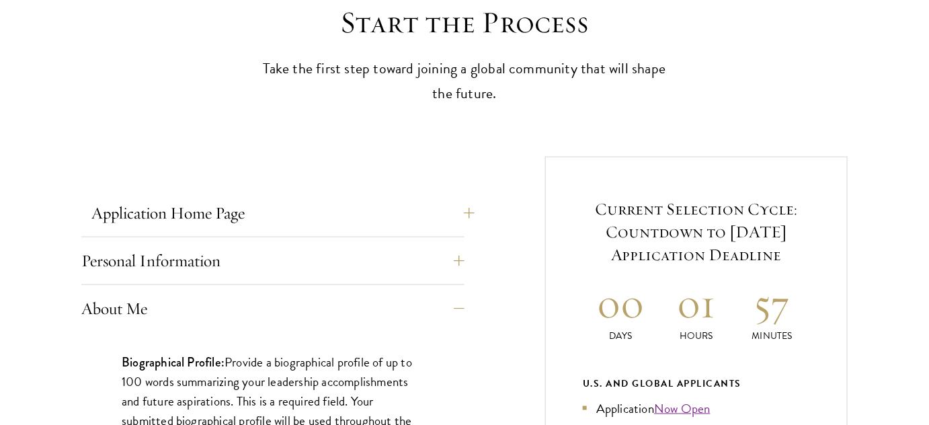
scroll to position [494, 0]
